Goal: Information Seeking & Learning: Obtain resource

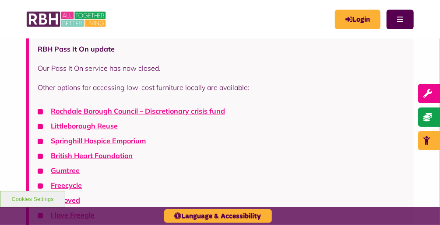
scroll to position [125, 0]
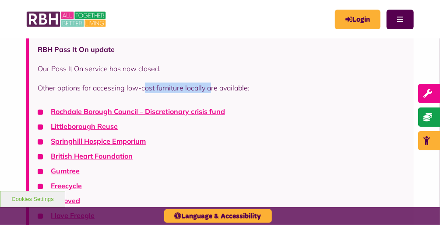
drag, startPoint x: 144, startPoint y: 90, endPoint x: 207, endPoint y: 91, distance: 63.0
click at [207, 91] on p "Other options for accessing low-cost furniture locally are available:" at bounding box center [221, 88] width 367 height 10
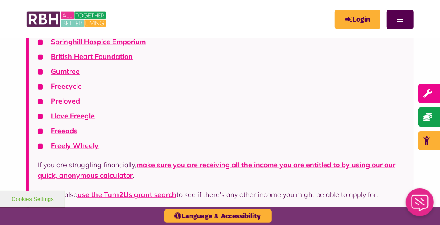
scroll to position [193, 0]
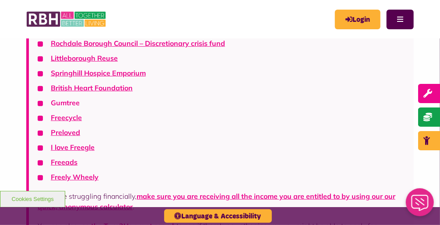
click at [74, 105] on link "Gumtree" at bounding box center [65, 102] width 29 height 9
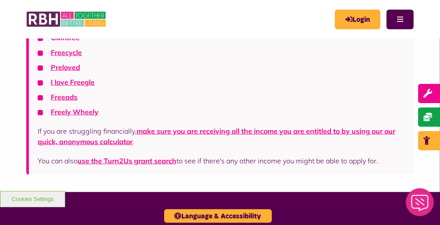
scroll to position [177, 0]
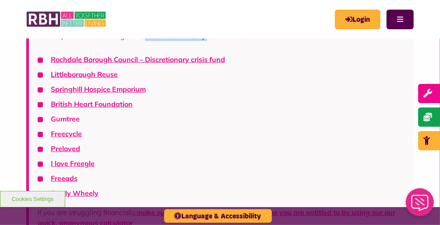
click at [66, 119] on link "Gumtree" at bounding box center [65, 119] width 29 height 9
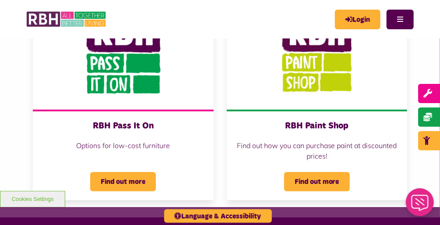
scroll to position [133, 0]
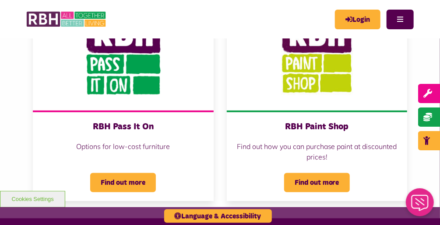
click at [155, 144] on p "Options for low-cost furniture" at bounding box center [123, 146] width 163 height 10
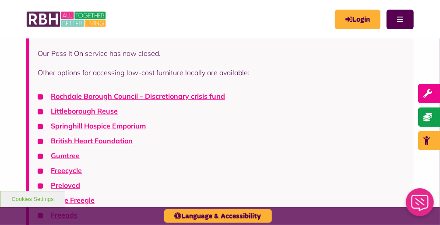
scroll to position [139, 0]
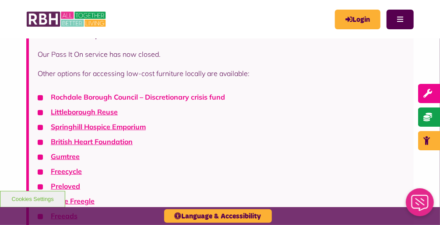
click at [154, 96] on link "Rochdale Borough Council – Discretionary crisis fund" at bounding box center [138, 97] width 174 height 9
